Goal: Task Accomplishment & Management: Complete application form

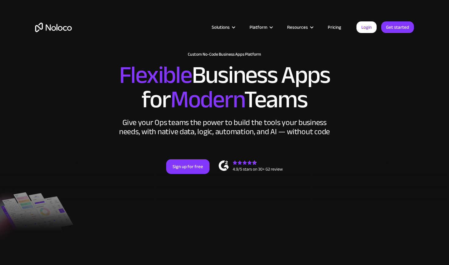
click at [190, 163] on link "Sign up for free" at bounding box center [187, 166] width 43 height 15
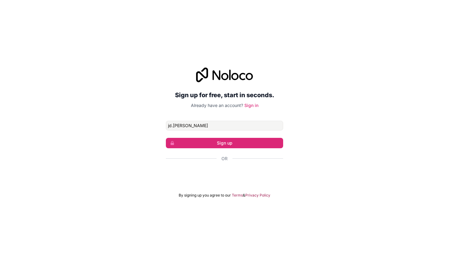
type input "jd.[PERSON_NAME]"
click at [242, 175] on div "Sign in with Google. Opens in new tab" at bounding box center [224, 174] width 117 height 13
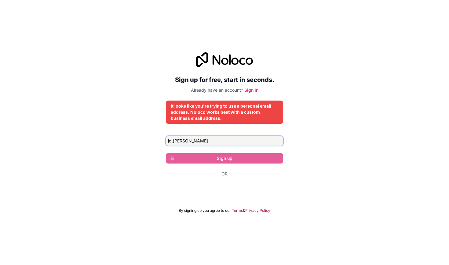
drag, startPoint x: 248, startPoint y: 139, endPoint x: 149, endPoint y: 132, distance: 98.3
click at [149, 132] on div "Sign up for free, start in seconds. Already have an account? Sign in It looks l…" at bounding box center [224, 133] width 449 height 178
click at [198, 193] on div "Sign in with Google. Opens in new tab" at bounding box center [224, 190] width 117 height 13
click at [220, 142] on input "Email address" at bounding box center [224, 141] width 117 height 10
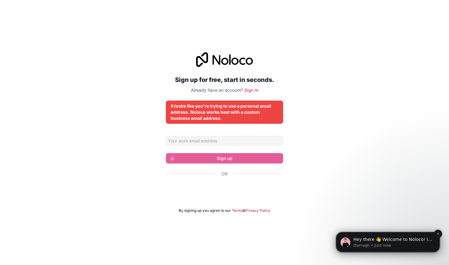
click at [401, 247] on p "Darragh • Just now" at bounding box center [393, 246] width 79 height 6
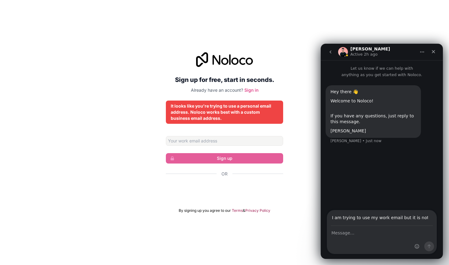
type input "I am trying to use my work email but it is not accepting it as it is a gmail ac…"
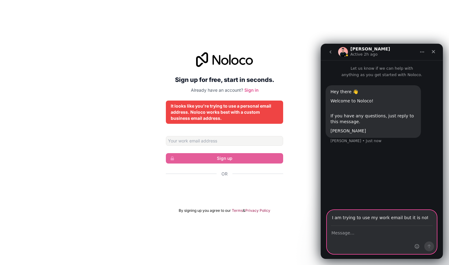
click at [367, 236] on textarea "Message…" at bounding box center [381, 231] width 109 height 10
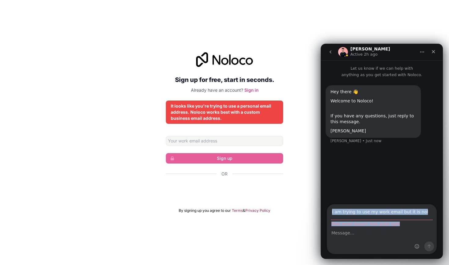
drag, startPoint x: 429, startPoint y: 212, endPoint x: 341, endPoint y: 214, distance: 87.4
click at [341, 214] on div "I am trying to use my work email but it is not accepting it as it is a gmail ac…" at bounding box center [382, 229] width 110 height 50
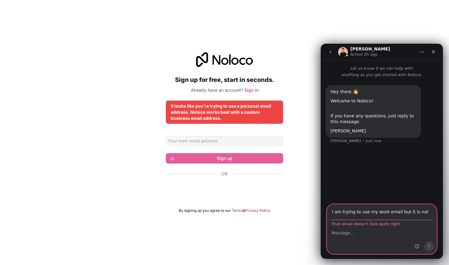
drag, startPoint x: 332, startPoint y: 212, endPoint x: 447, endPoint y: 212, distance: 114.9
click html "Darragh Active 2h ago Let us know if we can help with anything as you get start…"
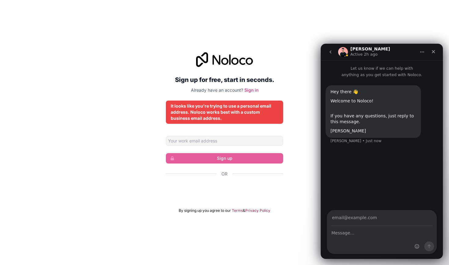
click at [399, 240] on div "Intercom messenger" at bounding box center [381, 240] width 109 height 28
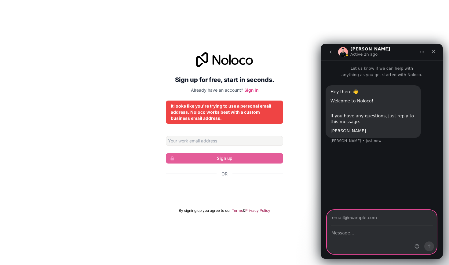
click at [357, 234] on textarea "Message…" at bounding box center [381, 231] width 109 height 10
paste textarea "I am trying to use my work email but it is not accepting it as it is a gmail ac…"
type textarea "I am trying to use my work email but it is not accepting it as it is a gmail ac…"
click at [381, 221] on input "Your email" at bounding box center [382, 218] width 102 height 16
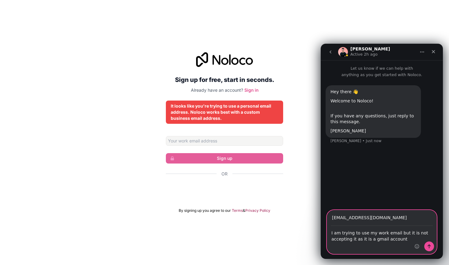
type input "2005jcleaver@gmail.com"
click at [428, 244] on button "Send a message…" at bounding box center [430, 246] width 10 height 10
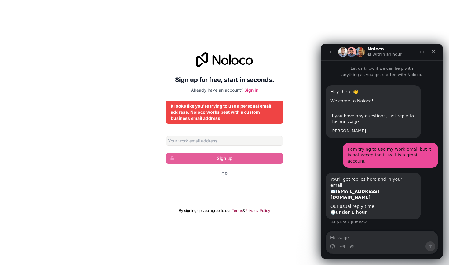
click at [304, 201] on div "Sign up for free, start in seconds. Already have an account? Sign in It looks l…" at bounding box center [224, 133] width 449 height 178
click at [234, 143] on input "Email address" at bounding box center [224, 141] width 117 height 10
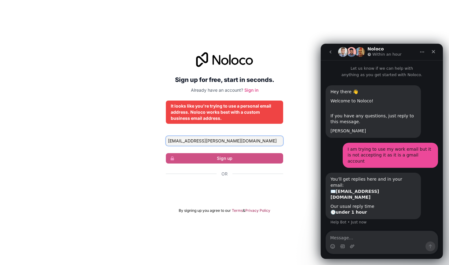
type input "jd.cleaver@outlook.com"
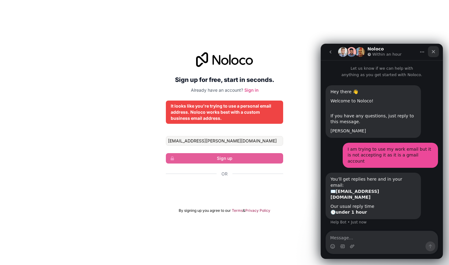
click at [429, 51] on div "Close" at bounding box center [433, 51] width 11 height 11
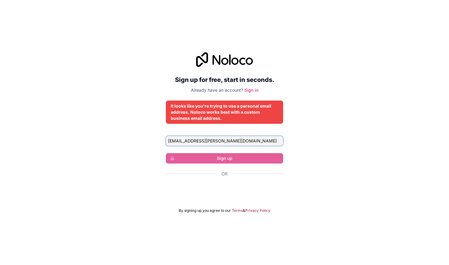
click at [233, 143] on input "jd.cleaver@outlook.com" at bounding box center [224, 141] width 117 height 10
